Goal: Navigation & Orientation: Find specific page/section

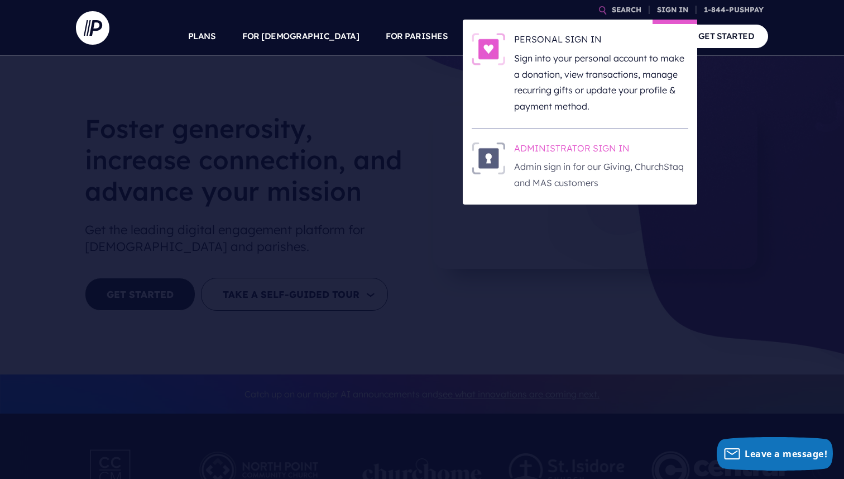
click at [600, 150] on h6 "ADMINISTRATOR SIGN IN" at bounding box center [601, 150] width 174 height 17
